Goal: Information Seeking & Learning: Learn about a topic

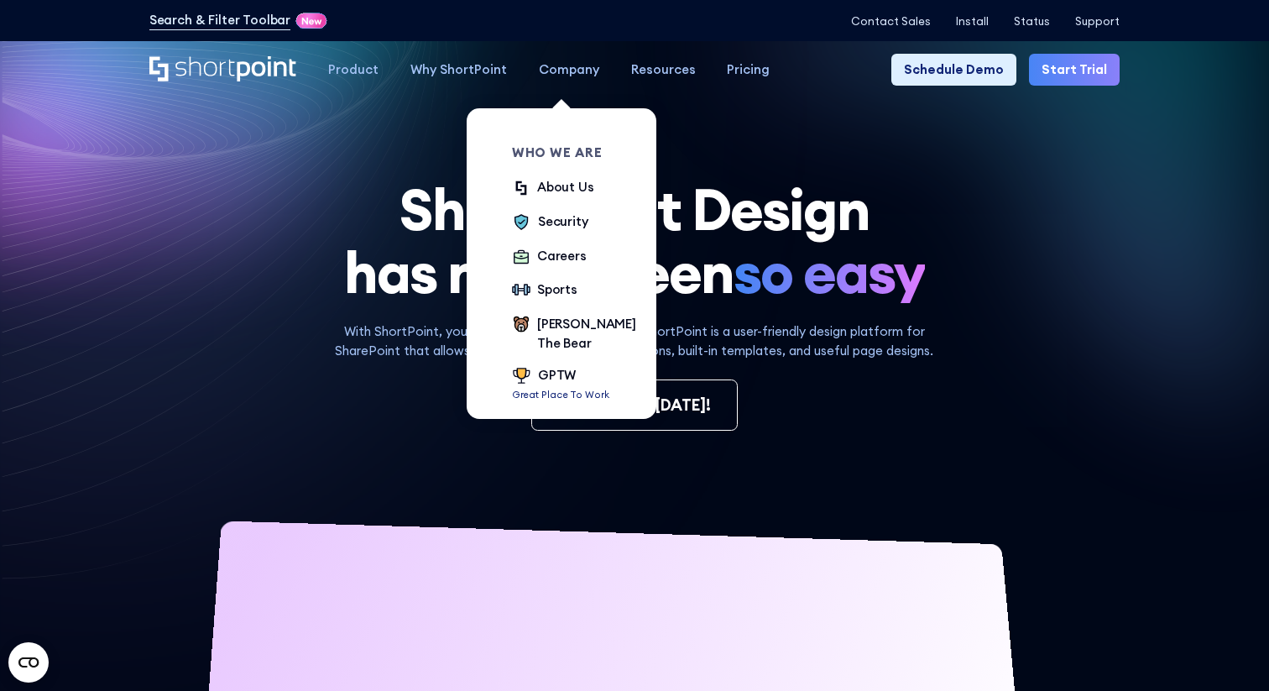
click at [570, 77] on div "Company" at bounding box center [569, 69] width 60 height 19
click at [560, 259] on div "Careers" at bounding box center [562, 256] width 50 height 19
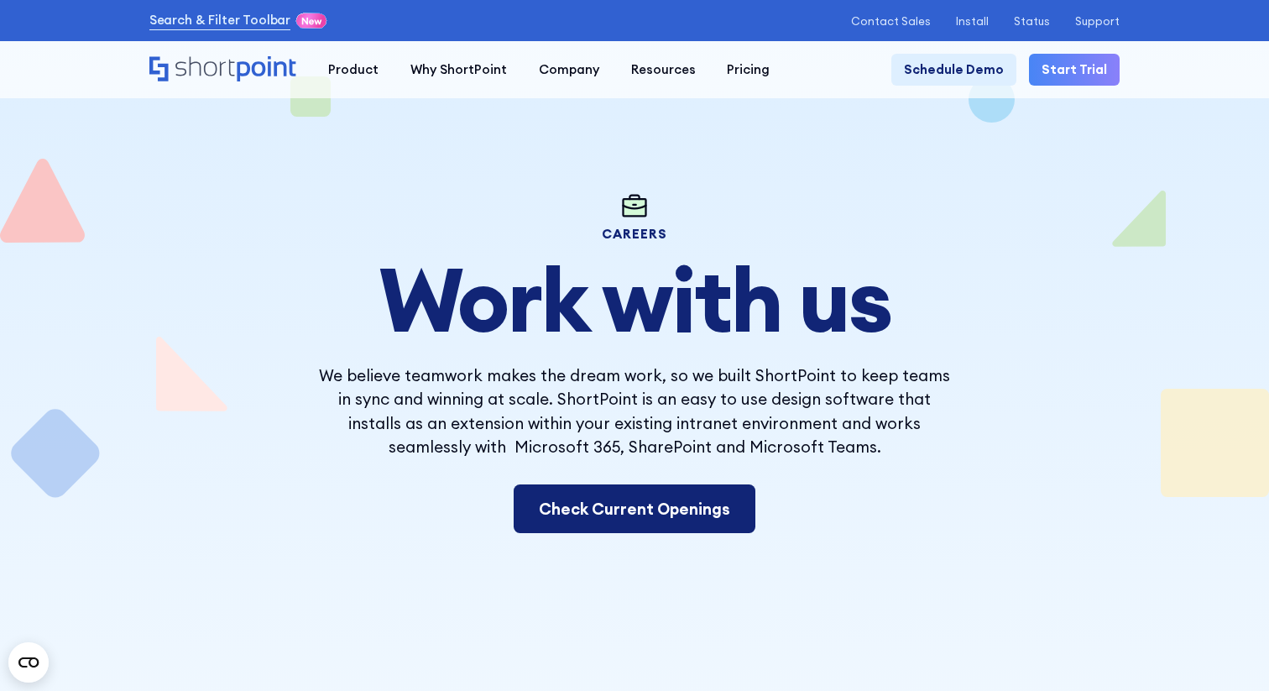
click at [584, 497] on link "Check Current Openings" at bounding box center [635, 509] width 242 height 50
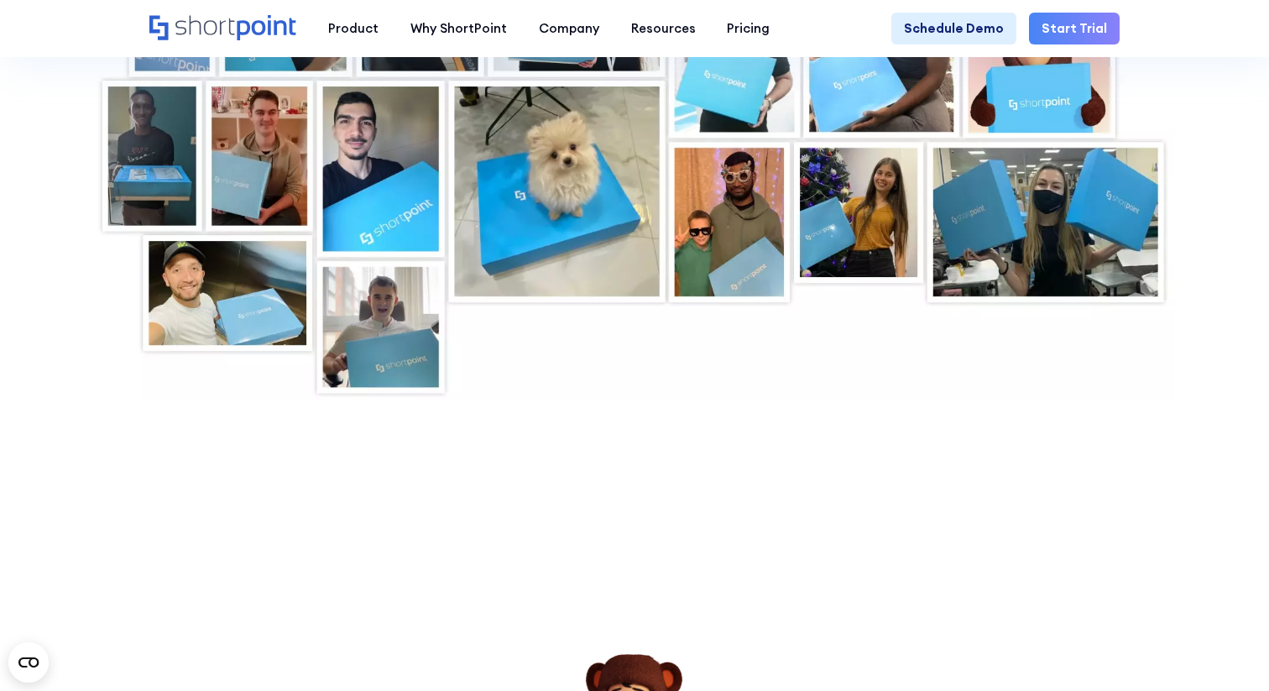
scroll to position [5763, 0]
